Goal: Navigation & Orientation: Find specific page/section

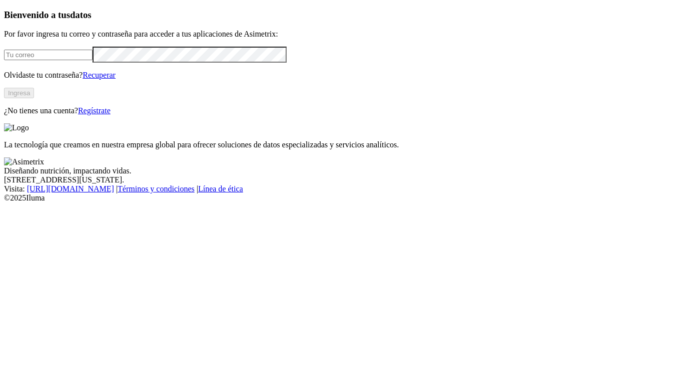
click at [50, 60] on input "email" at bounding box center [48, 55] width 89 height 11
type input "jefovid12@hotmail.com"
click input "submit" at bounding box center [0, 0] width 0 height 0
